Goal: Find specific page/section: Find specific page/section

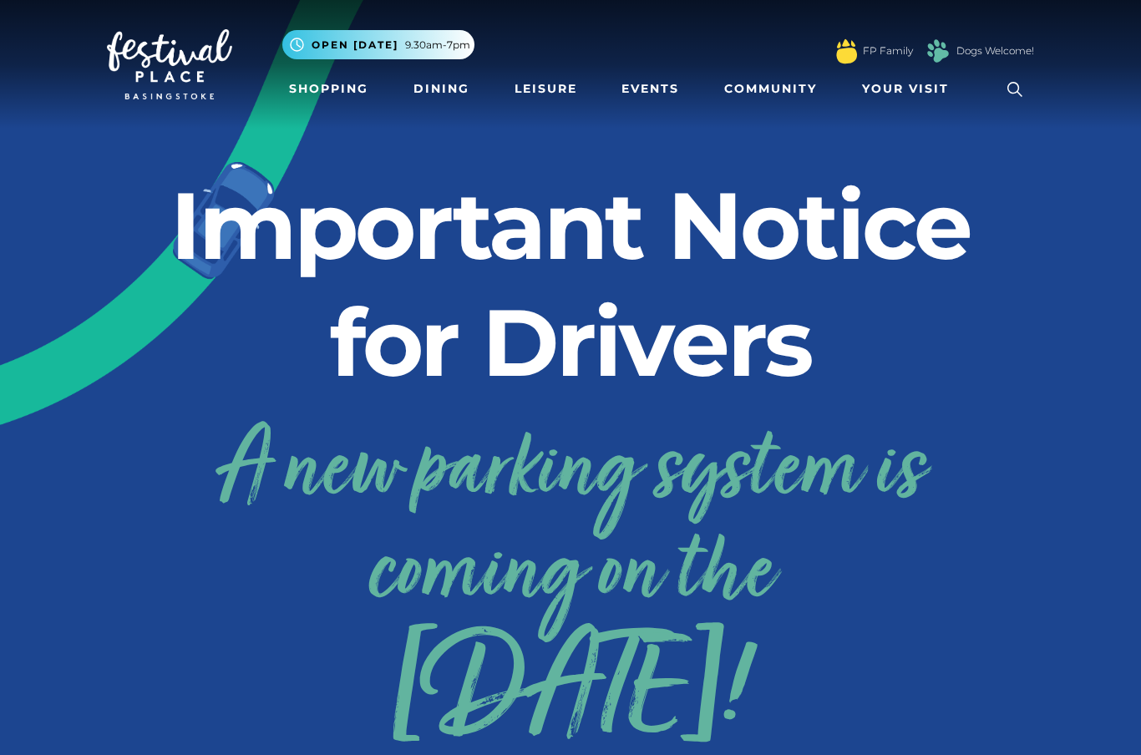
click at [344, 92] on link "Shopping" at bounding box center [328, 88] width 93 height 31
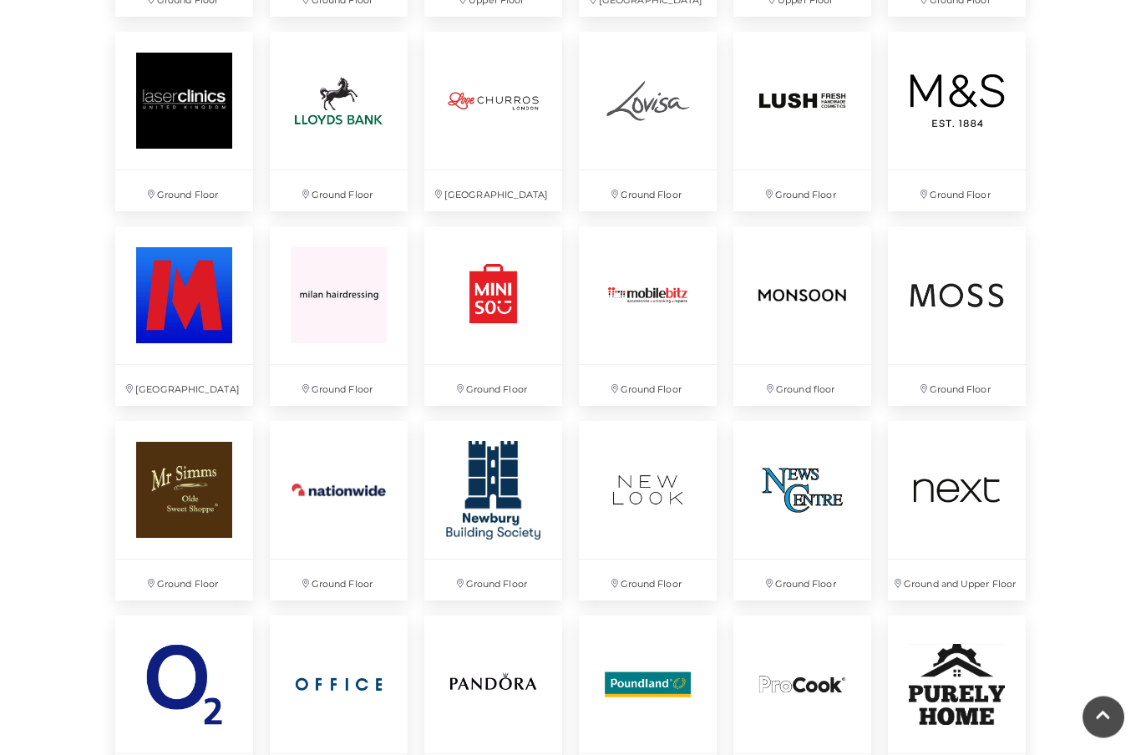
scroll to position [2779, 0]
click at [318, 330] on img at bounding box center [339, 295] width 138 height 138
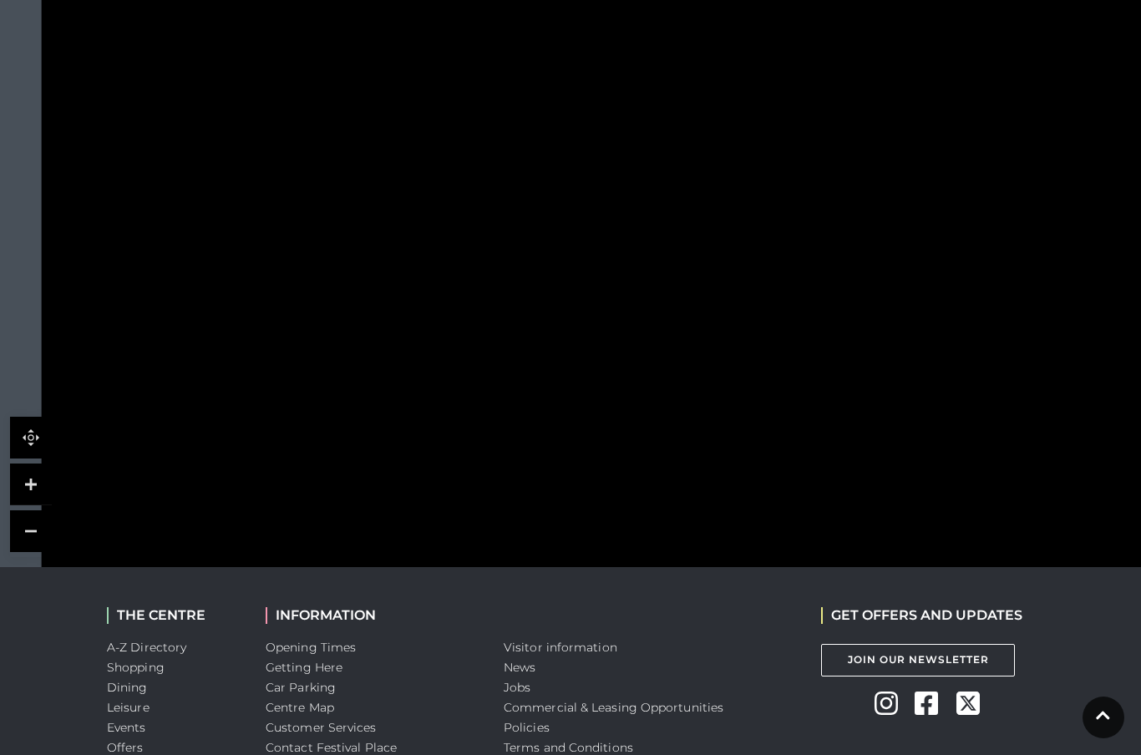
scroll to position [1423, 0]
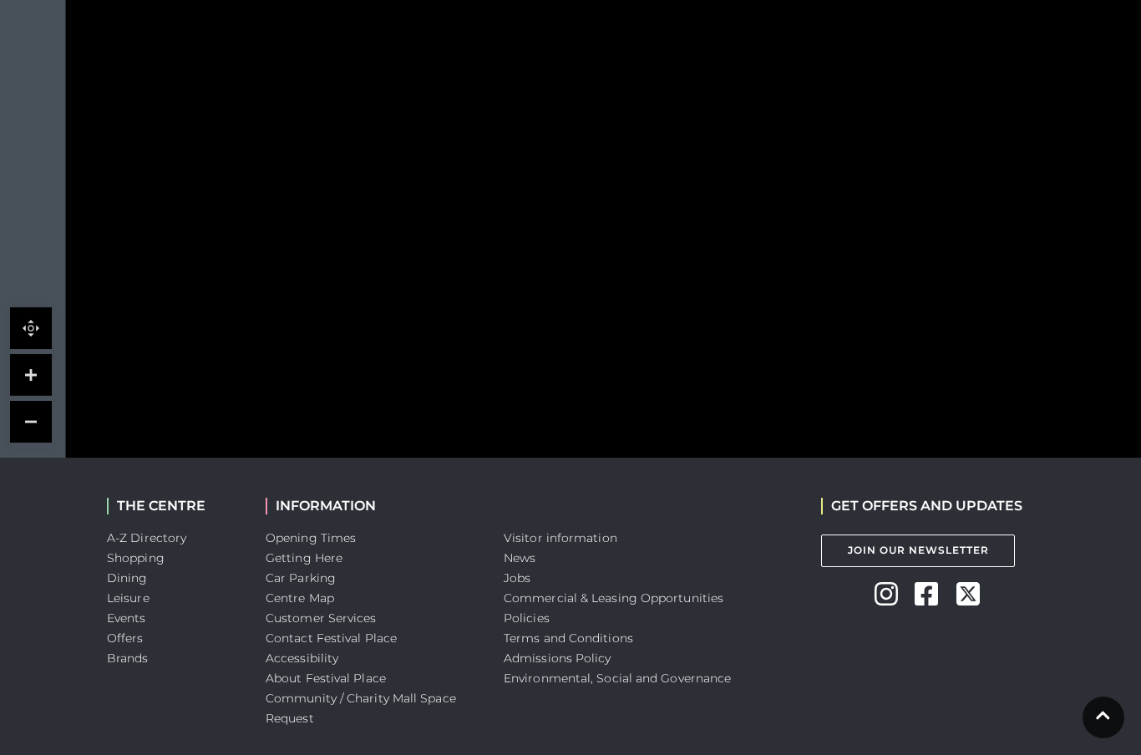
click at [518, 564] on link "News" at bounding box center [520, 557] width 32 height 15
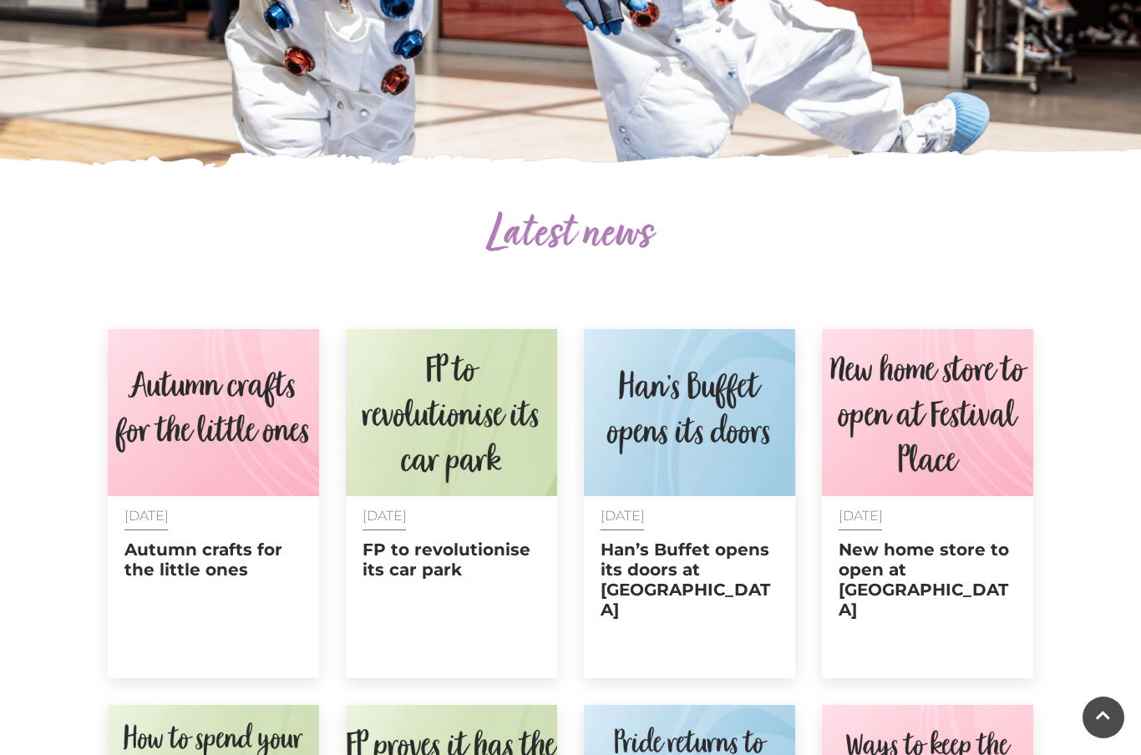
scroll to position [152, 0]
